Goal: Task Accomplishment & Management: Manage account settings

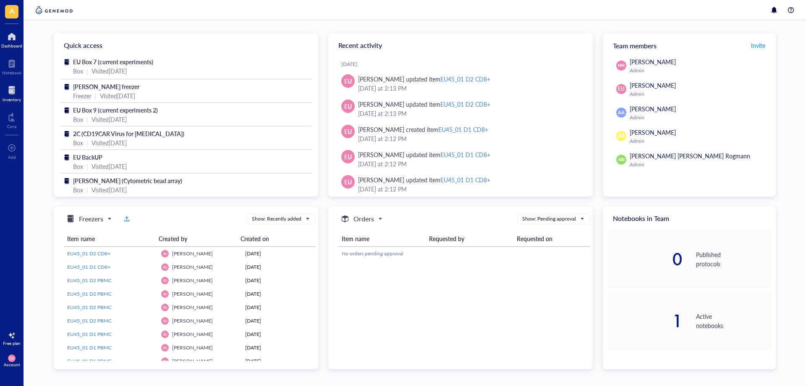
click at [5, 89] on div at bounding box center [12, 90] width 18 height 13
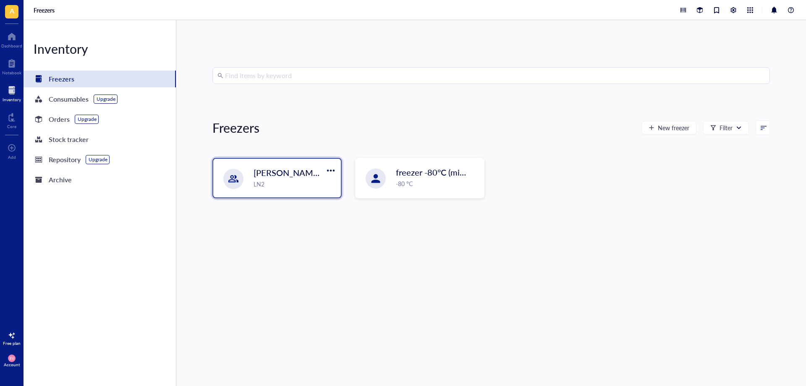
click at [315, 179] on div "[PERSON_NAME] freezer LN2" at bounding box center [295, 178] width 82 height 22
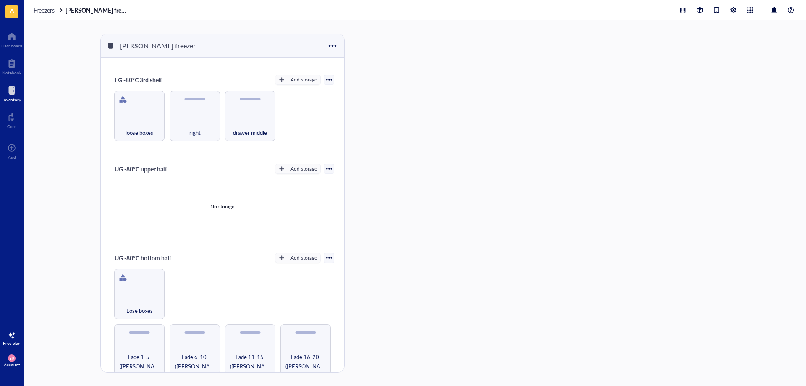
scroll to position [259, 0]
click at [149, 342] on div "Lade 1-5 ([PERSON_NAME]/Tcell)" at bounding box center [139, 348] width 50 height 50
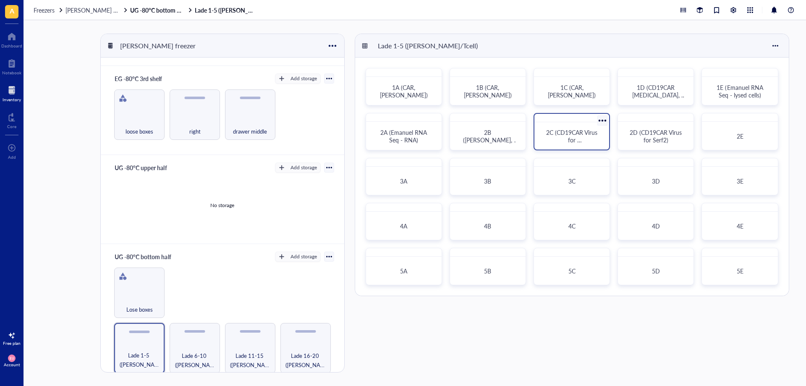
click at [600, 148] on div "2C (CD19CAR Virus for [MEDICAL_DATA])" at bounding box center [572, 131] width 76 height 37
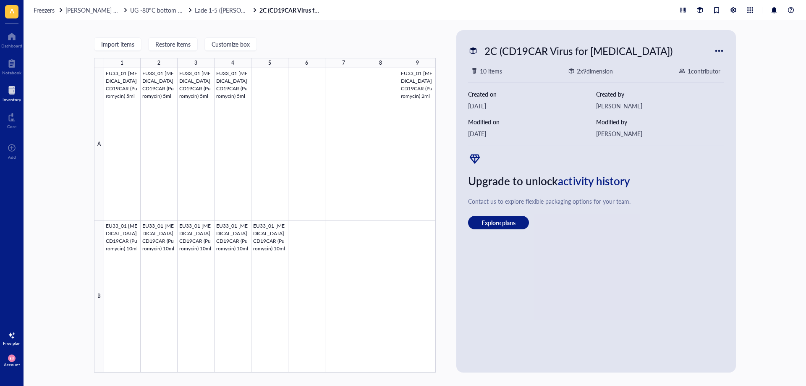
click at [214, 14] on div "Freezers [PERSON_NAME] freezer UG -80°C bottom half Lade 1-5 ([PERSON_NAME]/Tce…" at bounding box center [415, 10] width 783 height 20
click at [214, 12] on span "Lade 1-5 ([PERSON_NAME]/Tcell)" at bounding box center [238, 10] width 87 height 8
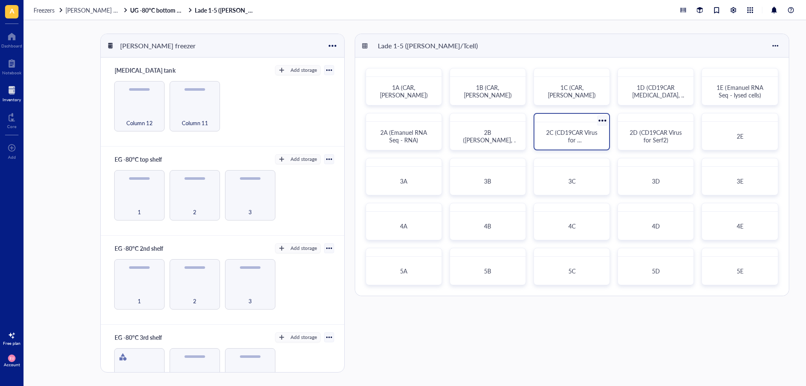
click at [604, 121] on div at bounding box center [603, 120] width 12 height 12
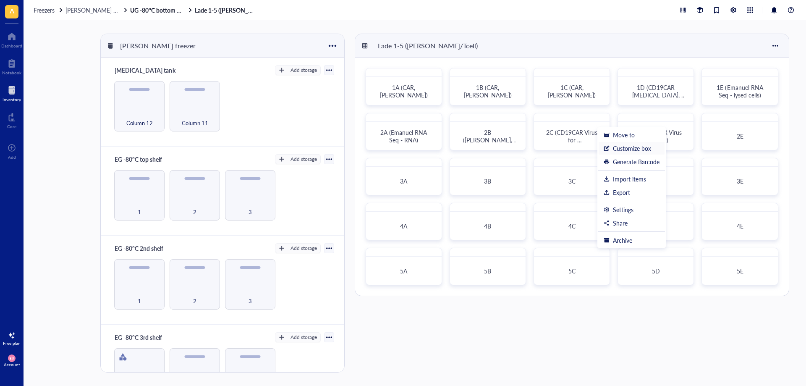
click at [630, 151] on div "Customize box" at bounding box center [632, 148] width 38 height 8
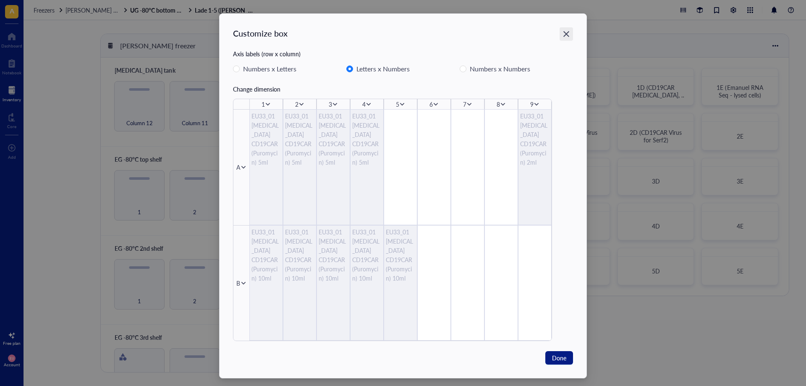
click at [566, 33] on icon "Close" at bounding box center [567, 34] width 6 height 6
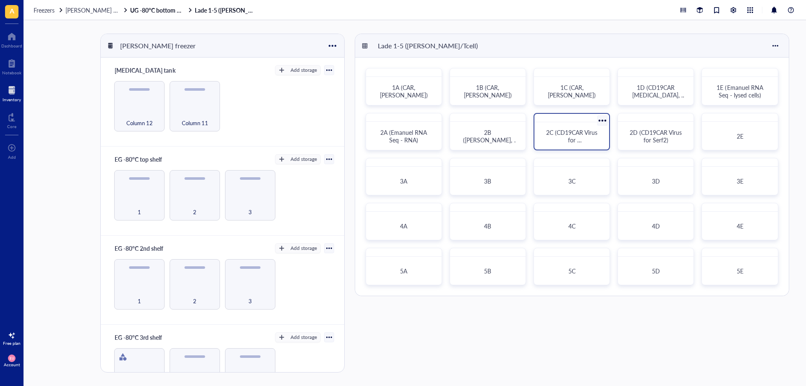
click at [605, 120] on div at bounding box center [603, 120] width 12 height 12
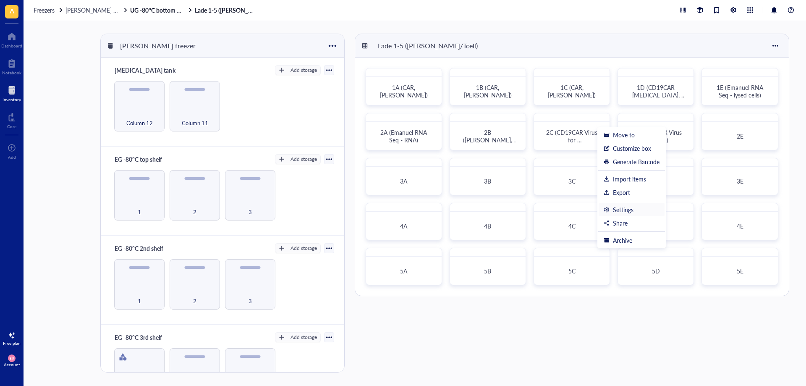
click at [619, 211] on div "Settings" at bounding box center [623, 210] width 21 height 8
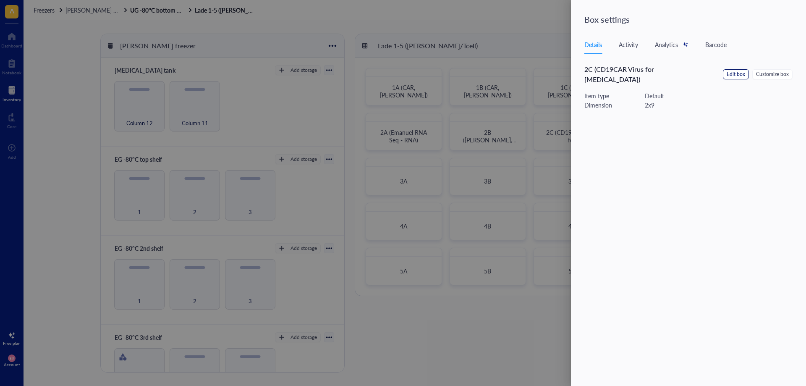
click at [733, 73] on span "Edit box" at bounding box center [736, 75] width 18 height 8
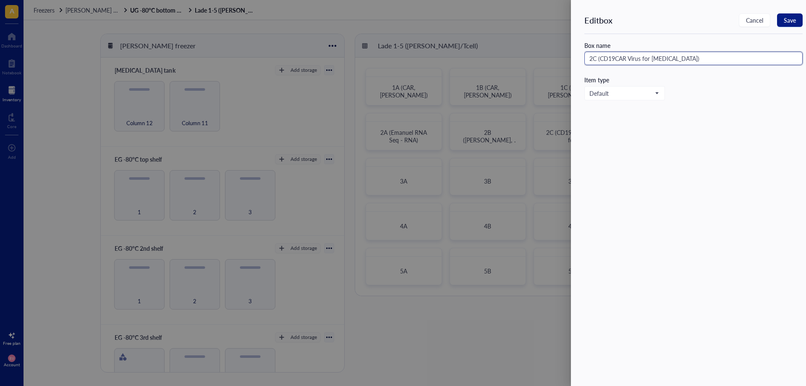
click at [668, 60] on input "2C (CD19CAR Virus for [MEDICAL_DATA])" at bounding box center [694, 58] width 218 height 13
type input "2C (CD19CAR Virus for SERF2KO)"
click at [785, 17] on span "Save" at bounding box center [790, 20] width 12 height 7
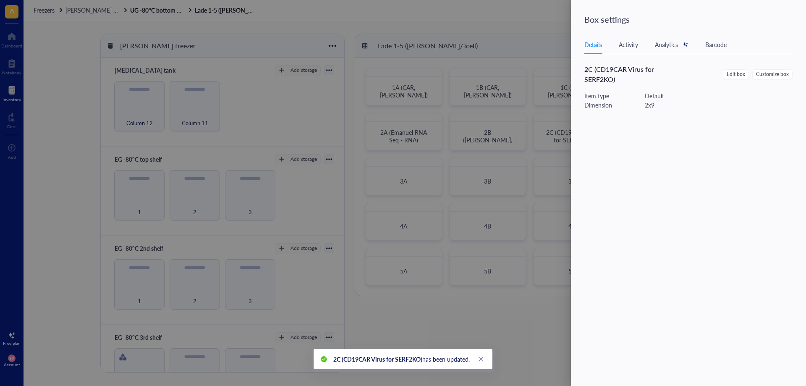
click at [532, 189] on div at bounding box center [403, 193] width 806 height 386
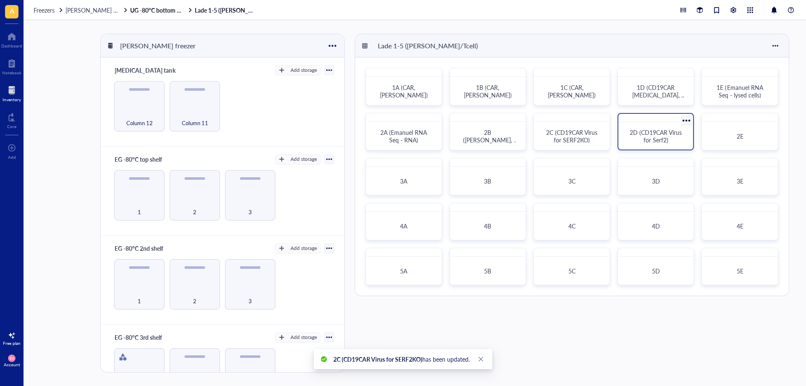
click at [672, 130] on span "2D (CD19CAR Virus for Serf2)" at bounding box center [657, 136] width 54 height 16
click at [685, 118] on div at bounding box center [687, 120] width 12 height 12
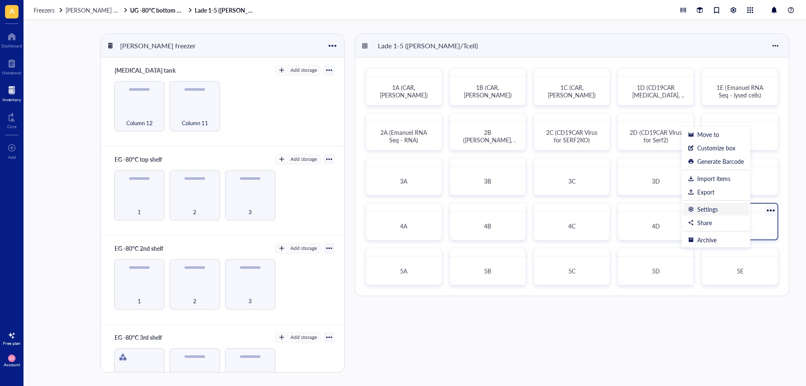
click at [709, 209] on div "Settings" at bounding box center [708, 209] width 21 height 8
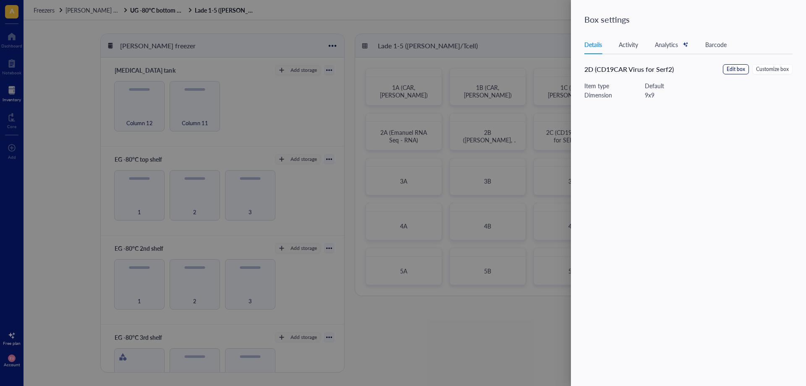
click at [729, 70] on span "Edit box" at bounding box center [736, 70] width 18 height 8
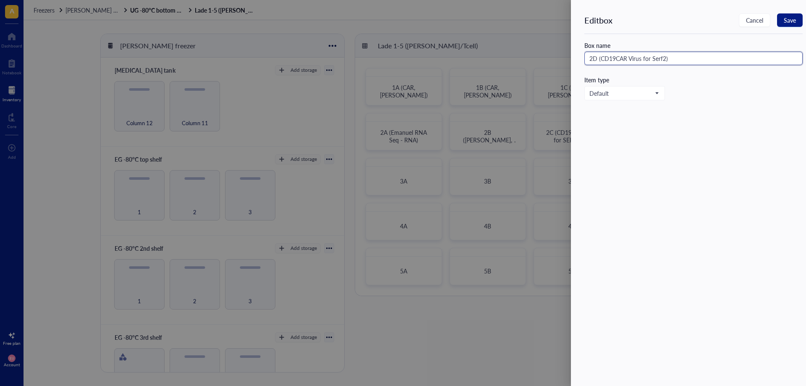
click at [656, 60] on input "2D (CD19CAR Virus for Serf2)" at bounding box center [694, 58] width 218 height 13
type input "2D (CD19CAR Virus for [MEDICAL_DATA])"
click at [787, 14] on button "Save" at bounding box center [790, 19] width 26 height 13
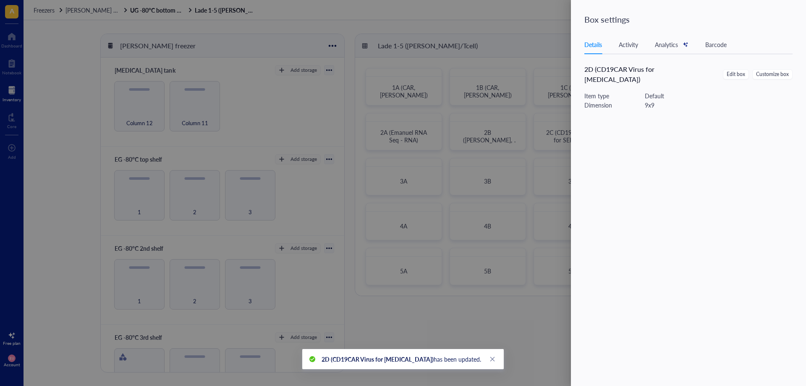
click at [551, 166] on div at bounding box center [403, 193] width 806 height 386
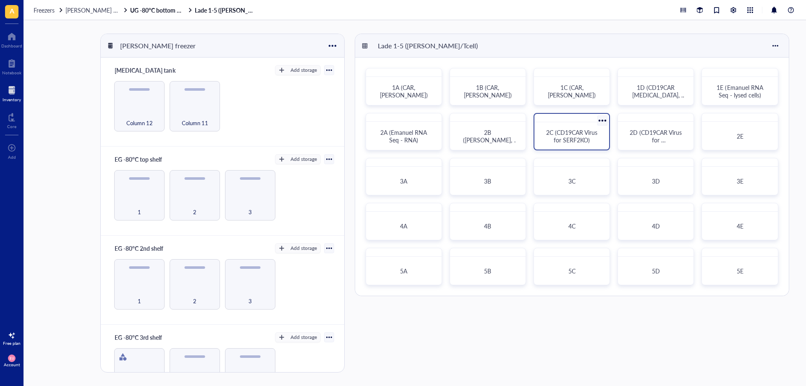
click at [567, 143] on span "2C (CD19CAR Virus for SERF2KO)" at bounding box center [572, 136] width 53 height 16
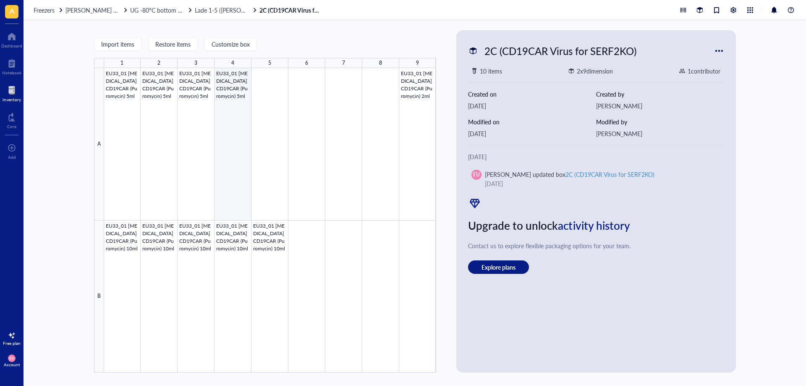
click at [244, 146] on div at bounding box center [270, 220] width 332 height 304
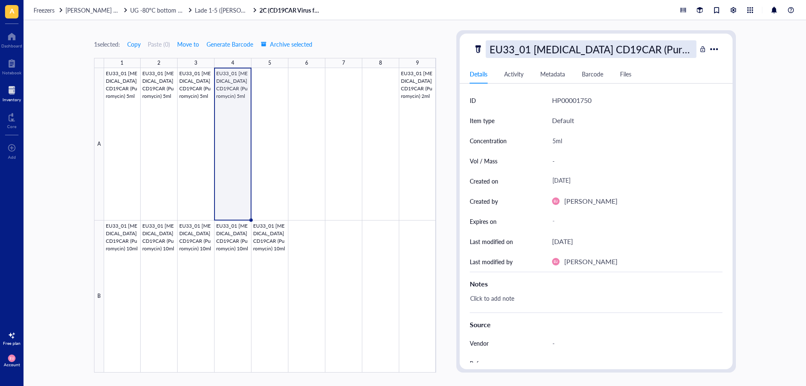
click at [641, 47] on div "EU33_01 [MEDICAL_DATA] CD19CAR (Puromycin) 5ml" at bounding box center [591, 49] width 211 height 18
click at [202, 110] on div at bounding box center [270, 220] width 332 height 304
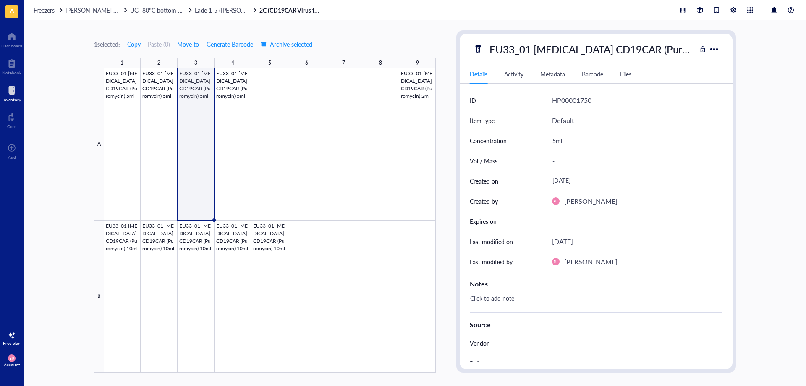
click at [231, 102] on div at bounding box center [270, 220] width 332 height 304
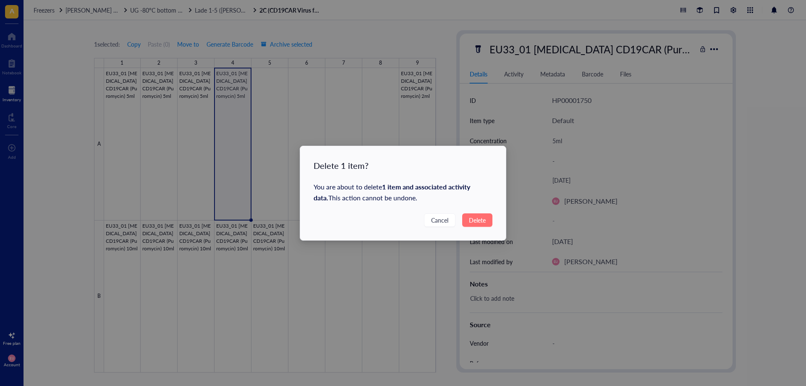
click at [468, 217] on button "Delete" at bounding box center [477, 219] width 30 height 13
